Goal: Task Accomplishment & Management: Manage account settings

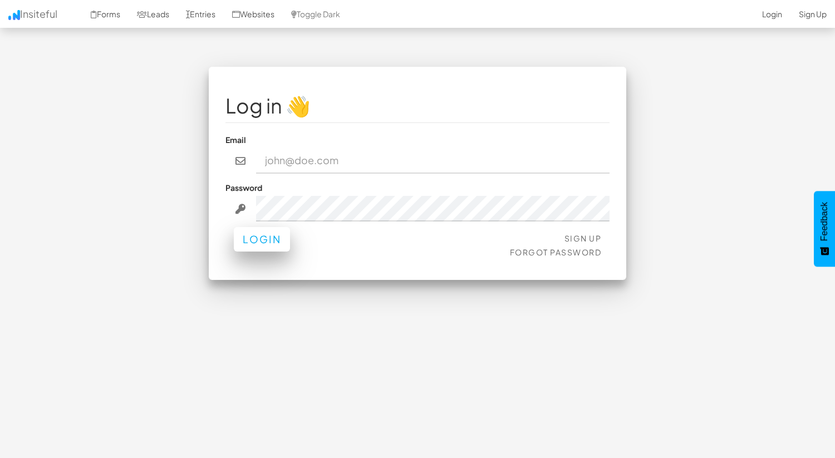
type input "[EMAIL_ADDRESS][DOMAIN_NAME]"
click at [269, 247] on button "Login" at bounding box center [262, 239] width 56 height 24
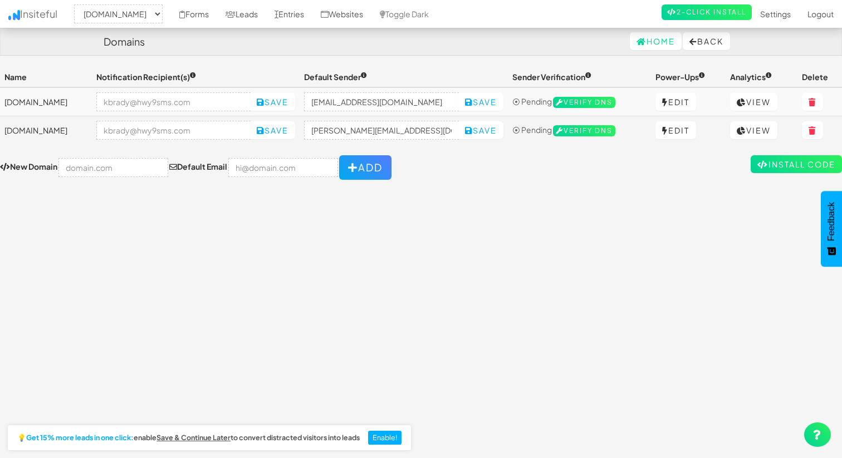
select select "2104"
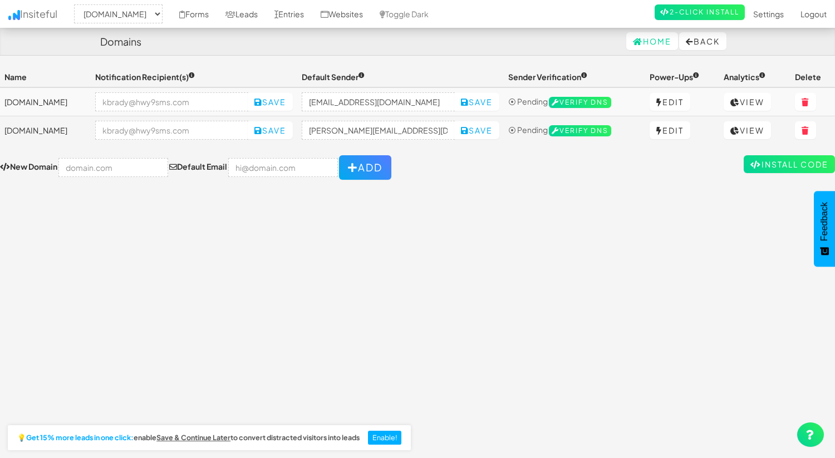
click at [33, 129] on td "lp.iss-na.com" at bounding box center [45, 130] width 91 height 28
click at [737, 131] on link "View" at bounding box center [747, 130] width 47 height 18
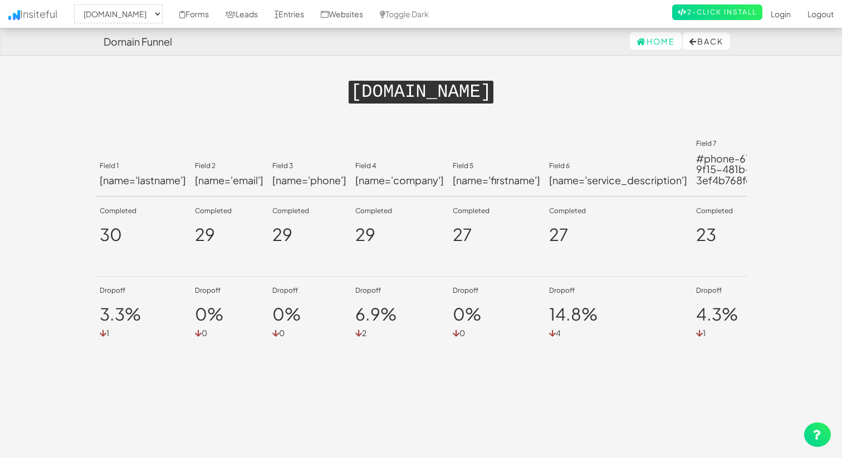
select select "2104"
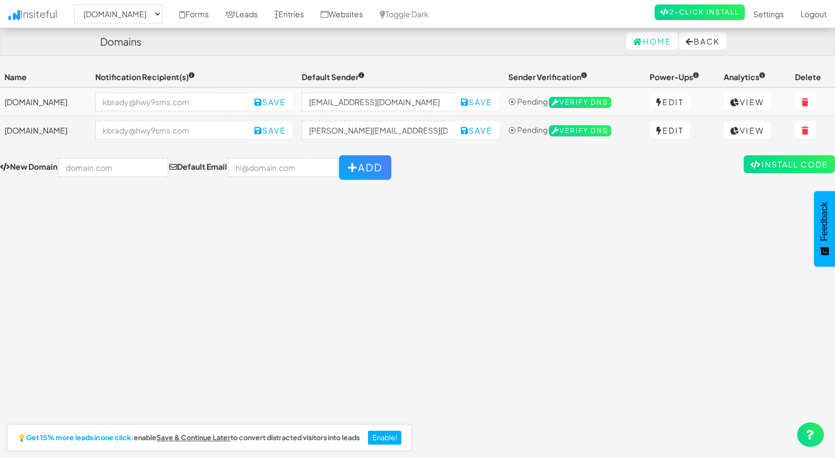
select select "2104"
click at [671, 131] on link "Edit" at bounding box center [670, 130] width 41 height 18
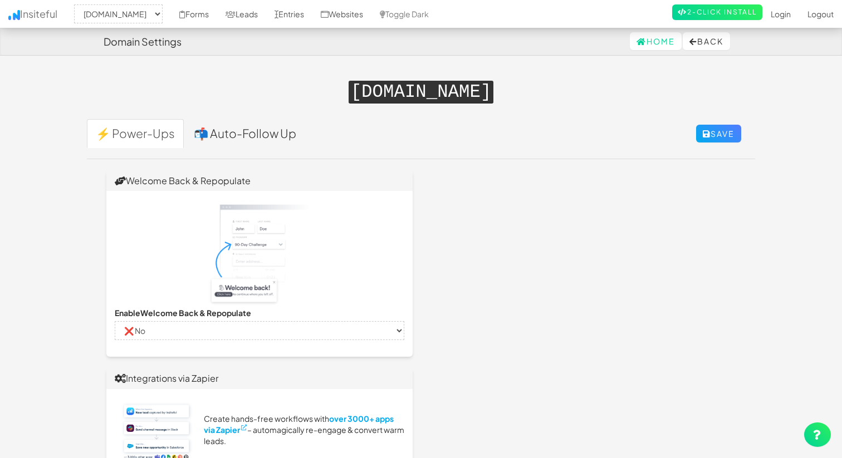
select select "2104"
select select "false"
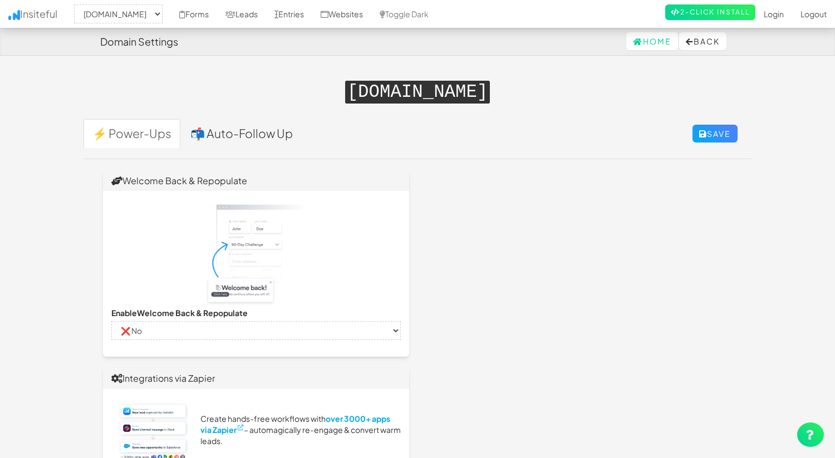
select select "false"
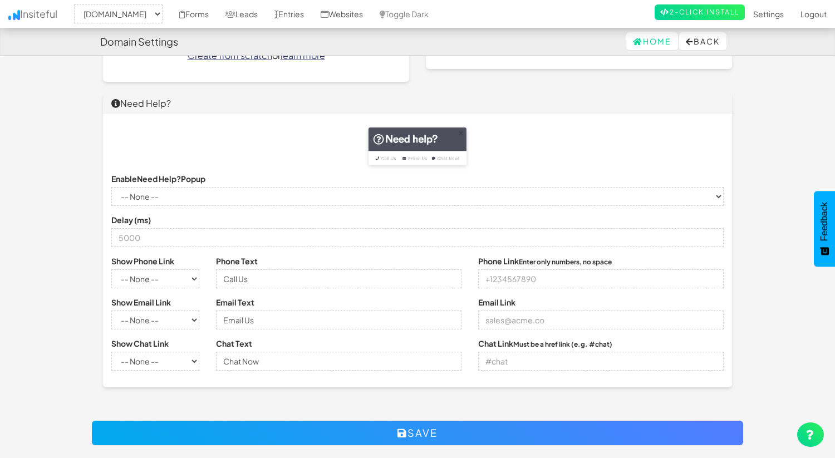
scroll to position [751, 0]
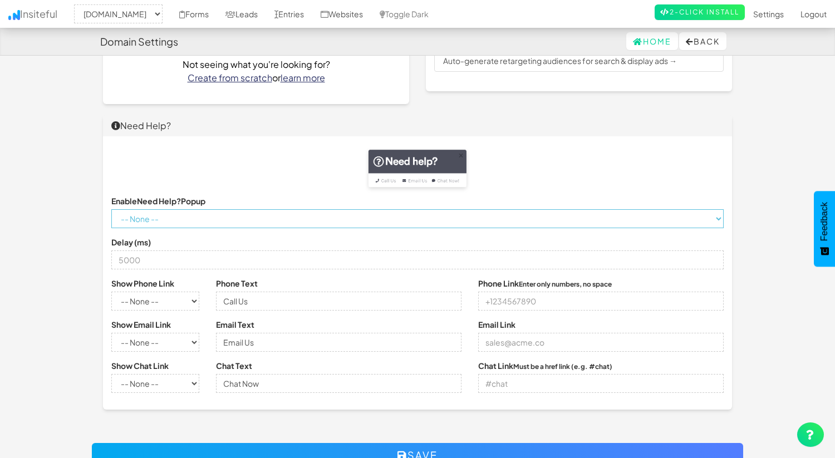
click at [231, 217] on select "-- None -- ✔ Yes ❌ No" at bounding box center [417, 218] width 612 height 19
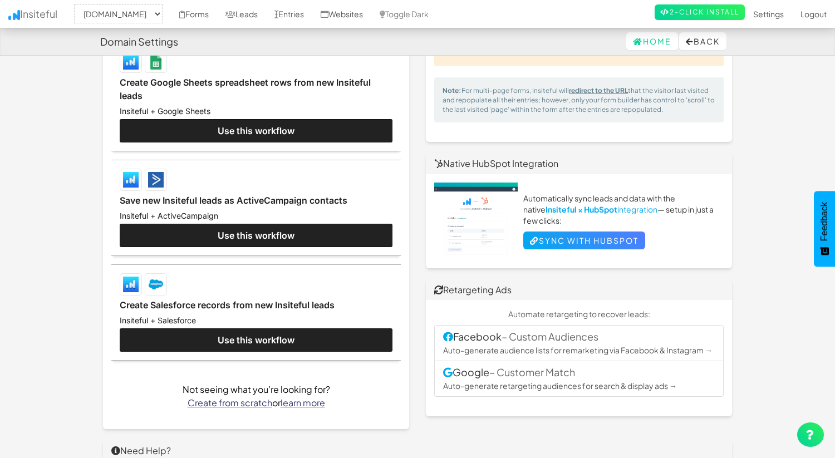
scroll to position [0, 0]
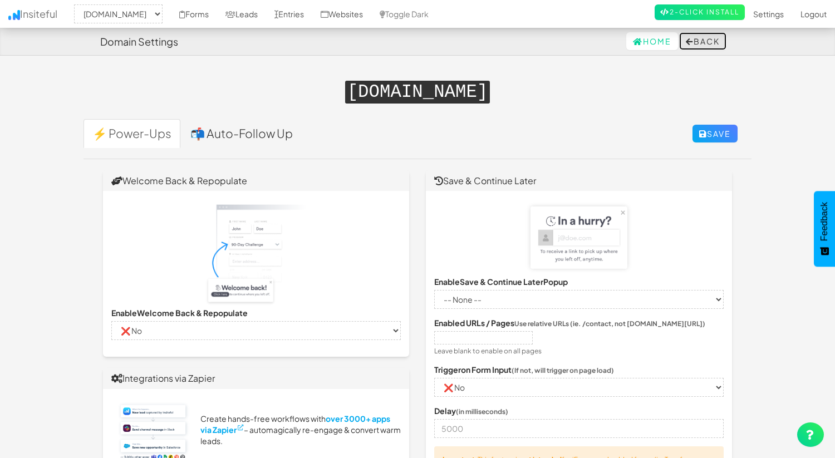
click at [710, 39] on button "Back" at bounding box center [702, 41] width 47 height 18
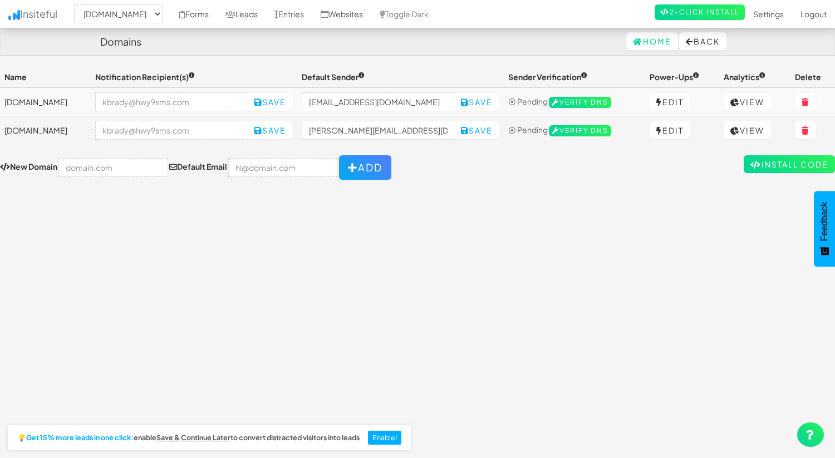
select select "2104"
click at [508, 133] on span "⦿ Pending" at bounding box center [528, 130] width 40 height 10
click at [42, 129] on td "[DOMAIN_NAME]" at bounding box center [45, 130] width 91 height 28
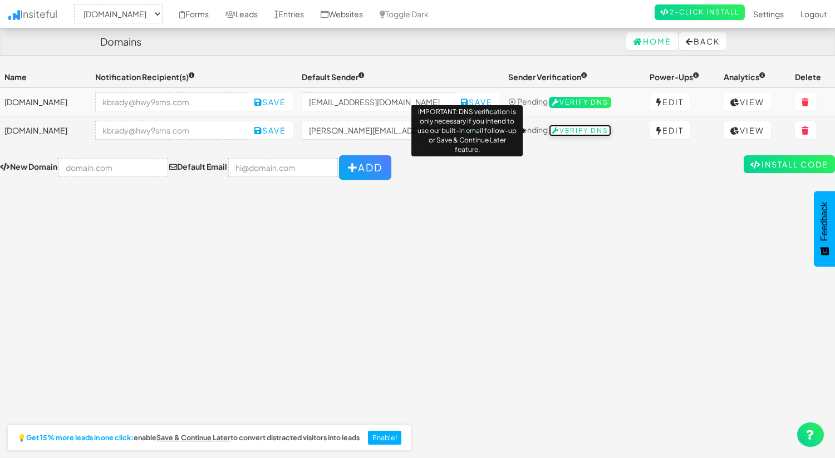
click at [560, 133] on span "Verify DNS" at bounding box center [580, 130] width 62 height 11
click at [567, 130] on span "Verify DNS" at bounding box center [580, 130] width 62 height 11
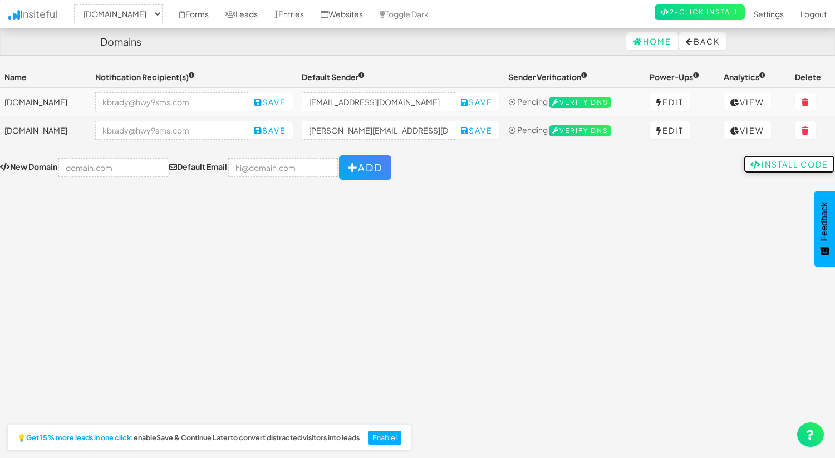
click at [781, 161] on link "Install Code" at bounding box center [789, 164] width 91 height 18
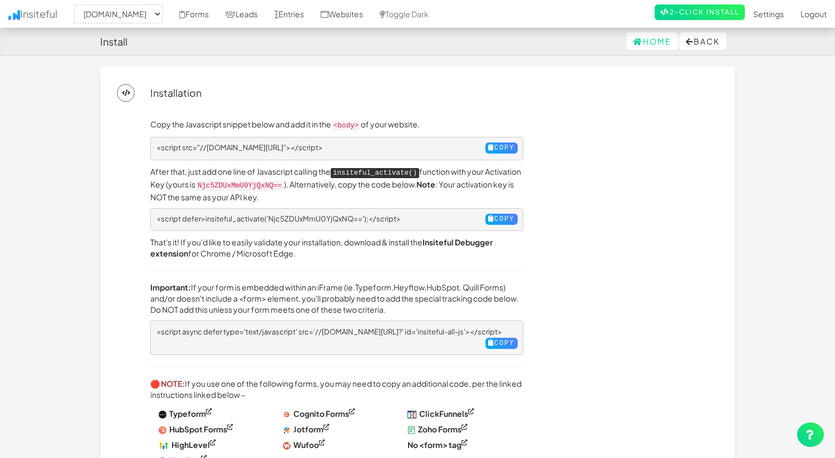
select select "2104"
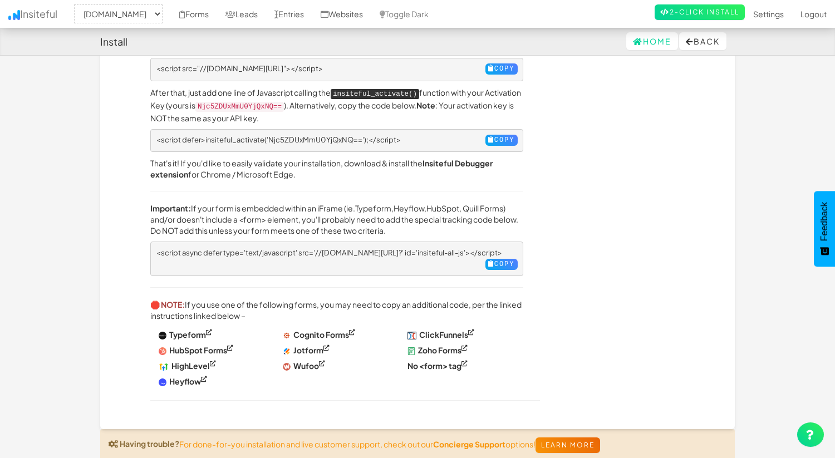
scroll to position [76, 0]
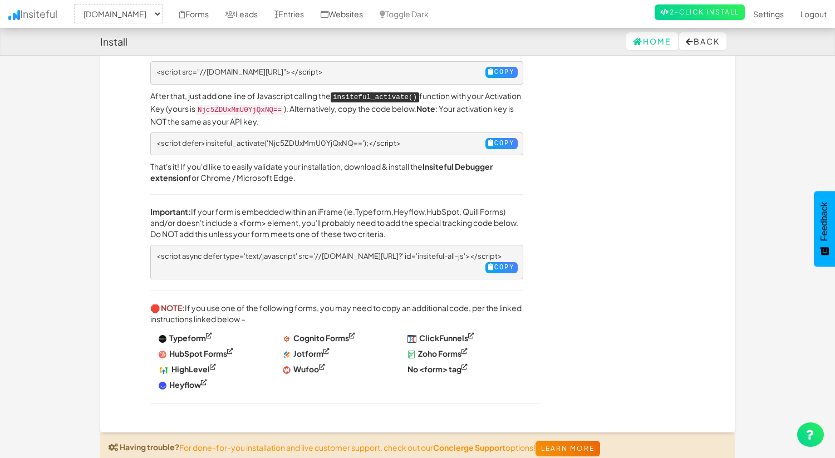
click at [281, 252] on span "<script async defer type='text/javascript' src='//[DOMAIN_NAME][URL]?' id='insi…" at bounding box center [329, 256] width 346 height 9
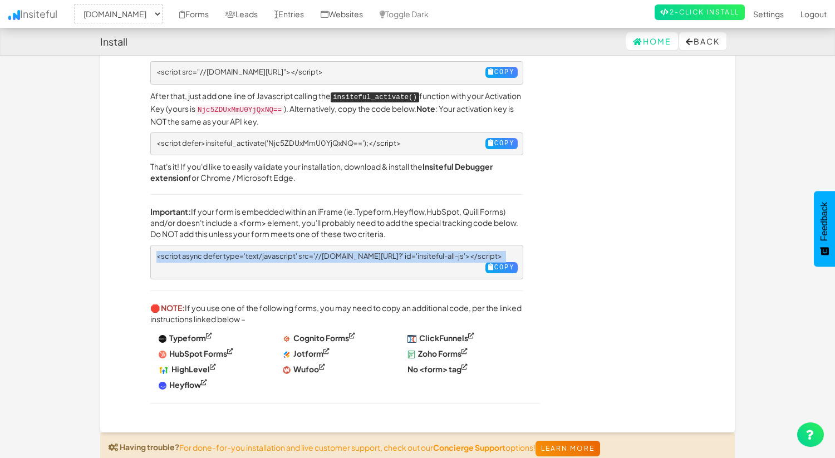
click at [281, 252] on span "<script async defer type='text/javascript' src='//[DOMAIN_NAME][URL]?' id='insi…" at bounding box center [329, 256] width 346 height 9
copy pre "<script async defer type='text/javascript' src='//[DOMAIN_NAME][URL]?' id='insi…"
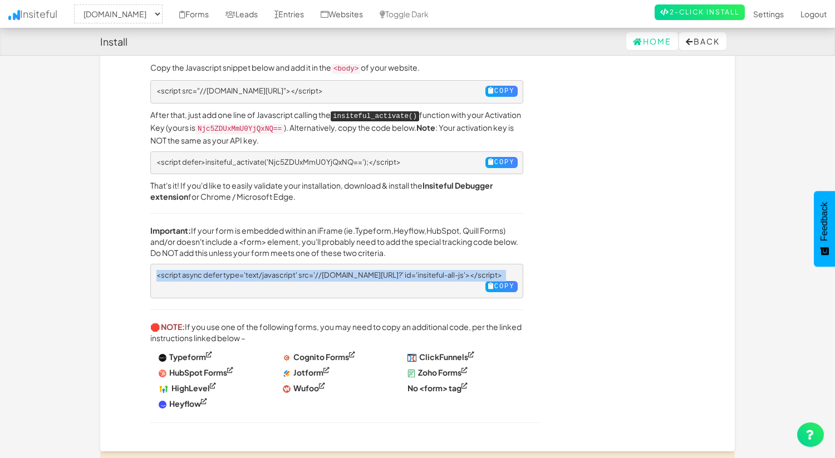
scroll to position [55, 0]
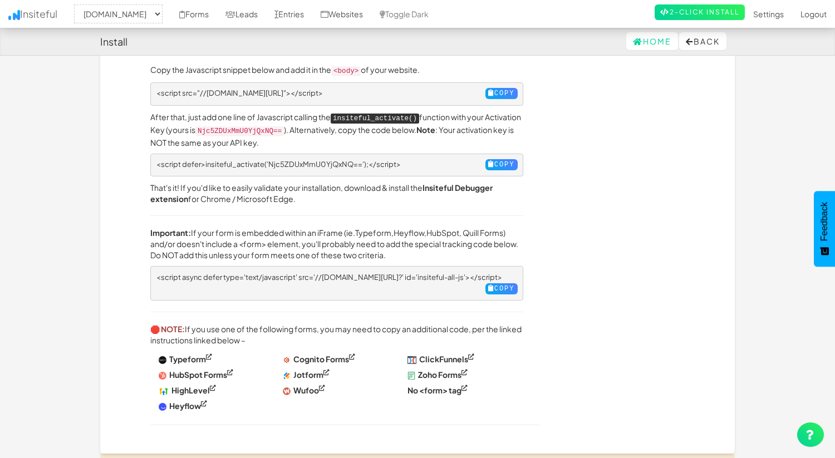
click at [215, 162] on span "<script defer>insiteful_activate('Njc5ZDUxMmU0YjQxNQ==');</script>" at bounding box center [278, 164] width 244 height 9
copy pre "<script defer>insiteful_activate('Njc5ZDUxMmU0YjQxNQ==');</script>"
click at [220, 94] on span "<script src="//[DOMAIN_NAME][URL]"></script>" at bounding box center [239, 93] width 166 height 9
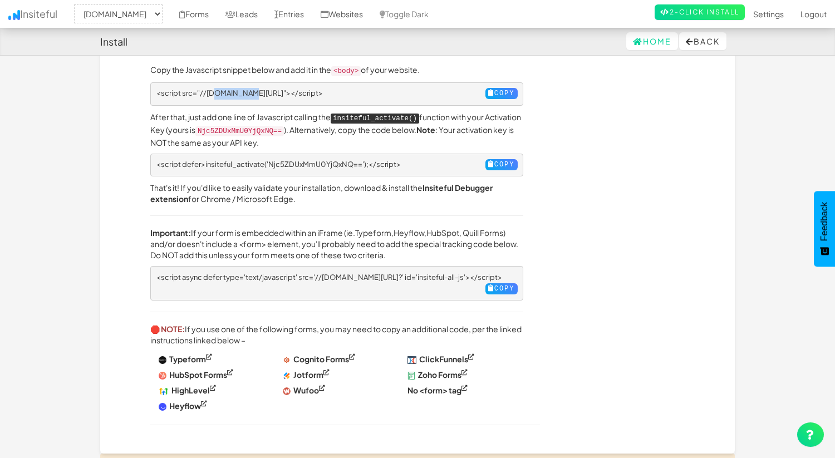
click at [220, 94] on span "<script src="//[DOMAIN_NAME][URL]"></script>" at bounding box center [239, 93] width 166 height 9
copy span "<script src="//[DOMAIN_NAME][URL]"></script>"
click at [207, 90] on span "<script src="//[DOMAIN_NAME][URL]"></script>" at bounding box center [239, 93] width 166 height 9
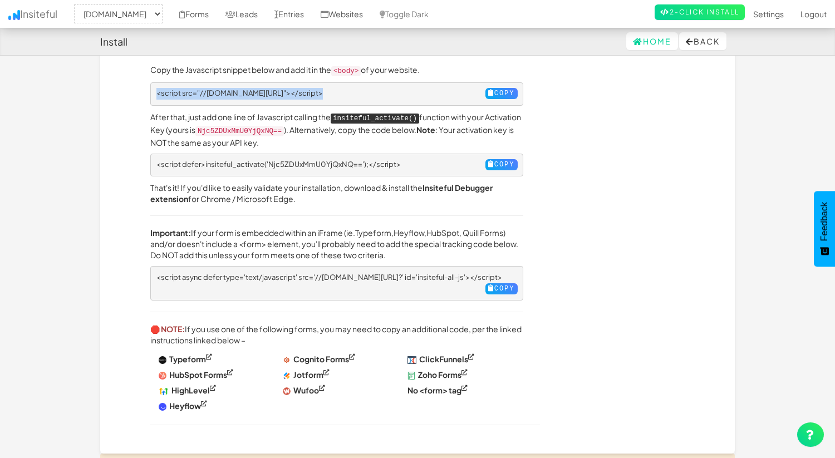
click at [207, 90] on span "<script src="//[DOMAIN_NAME][URL]"></script>" at bounding box center [239, 93] width 166 height 9
copy span "<script src="//[DOMAIN_NAME][URL]"></script>"
click at [352, 163] on span "<script defer>insiteful_activate('Njc5ZDUxMmU0YjQxNQ==');</script>" at bounding box center [278, 164] width 244 height 9
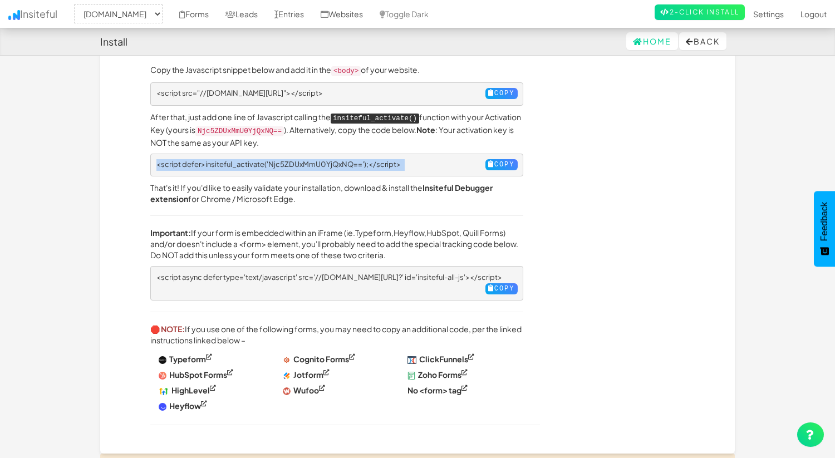
click at [352, 163] on span "<script defer>insiteful_activate('Njc5ZDUxMmU0YjQxNQ==');</script>" at bounding box center [278, 164] width 244 height 9
copy pre "<script defer>insiteful_activate('Njc5ZDUxMmU0YjQxNQ==');</script>"
click at [292, 273] on span "<script async defer type='text/javascript' src='//[DOMAIN_NAME][URL]?' id='insi…" at bounding box center [329, 277] width 346 height 9
click at [291, 273] on span "<script async defer type='text/javascript' src='//[DOMAIN_NAME][URL]?' id='insi…" at bounding box center [329, 277] width 346 height 9
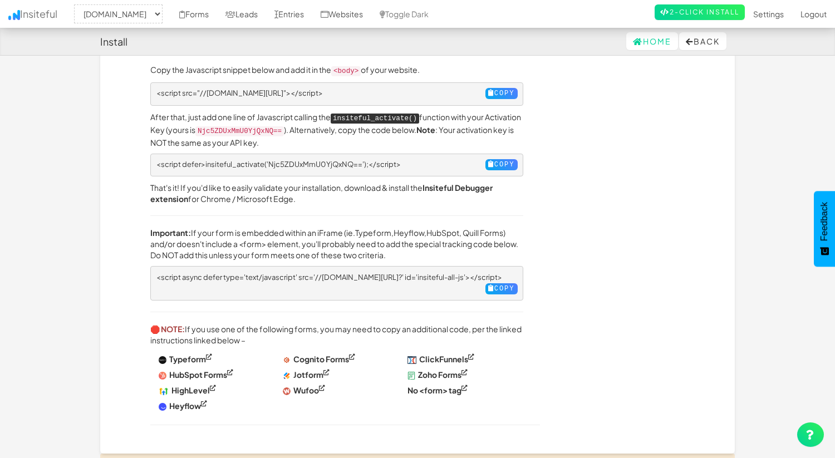
click at [290, 273] on span "<script async defer type='text/javascript' src='//[DOMAIN_NAME][URL]?' id='insi…" at bounding box center [329, 277] width 346 height 9
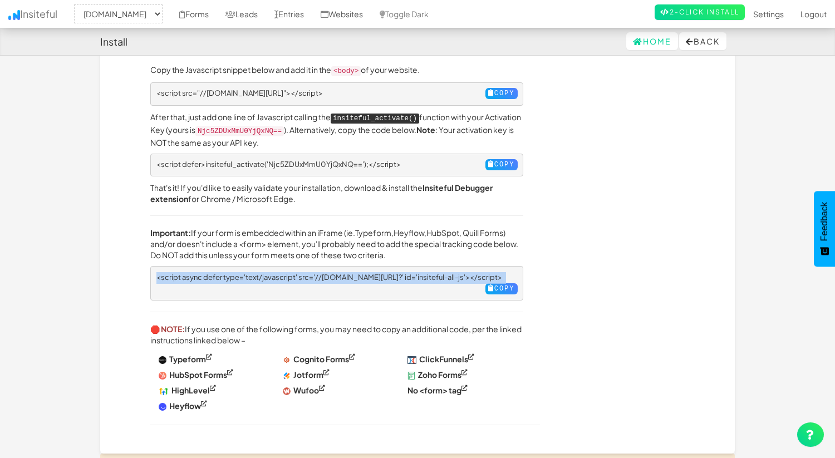
click at [290, 273] on span "<script async defer type='text/javascript' src='//[DOMAIN_NAME][URL]?' id='insi…" at bounding box center [329, 277] width 346 height 9
copy pre "<script async defer type='text/javascript' src='//[DOMAIN_NAME][URL]?' id='insi…"
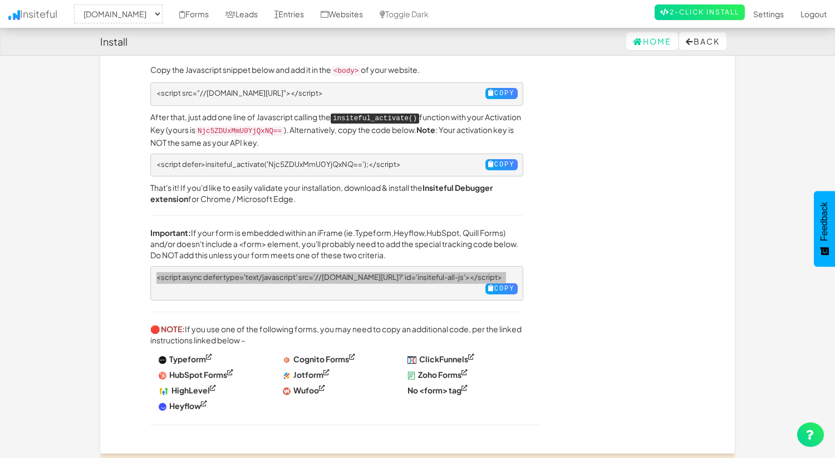
scroll to position [0, 0]
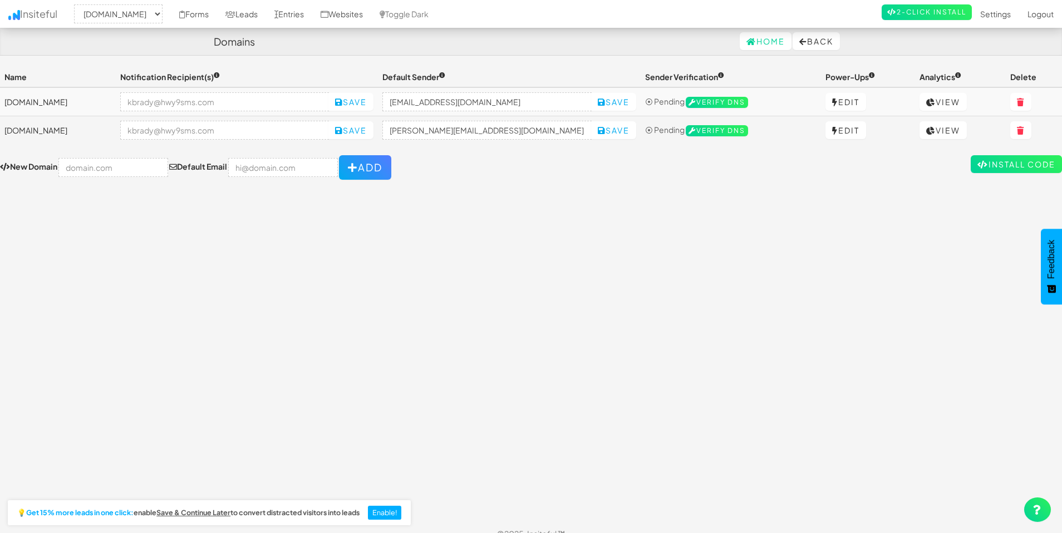
select select "2104"
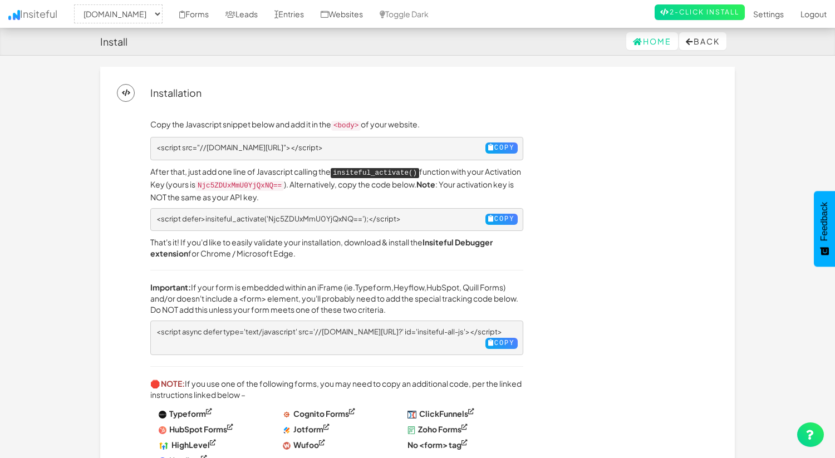
select select "2104"
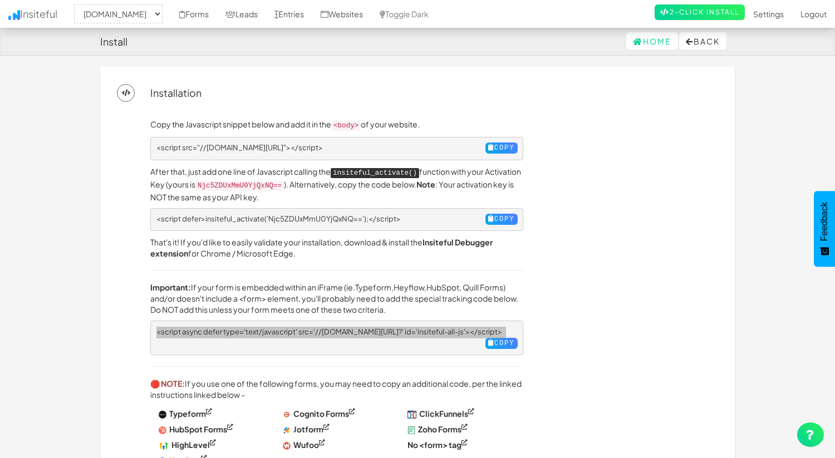
scroll to position [3, 0]
